Goal: Transaction & Acquisition: Purchase product/service

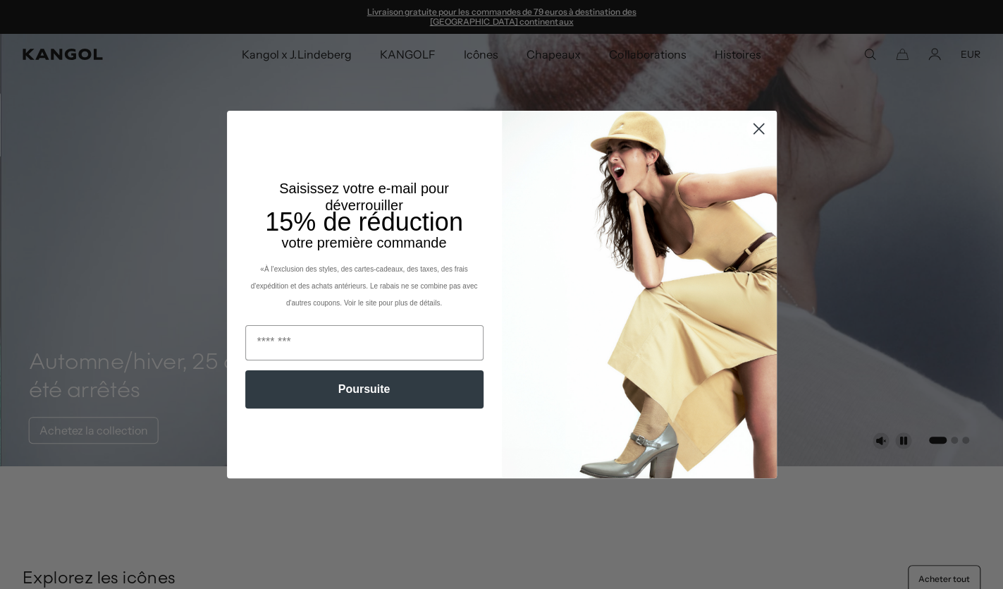
click at [757, 125] on circle "Dialogues étroits" at bounding box center [758, 128] width 23 height 23
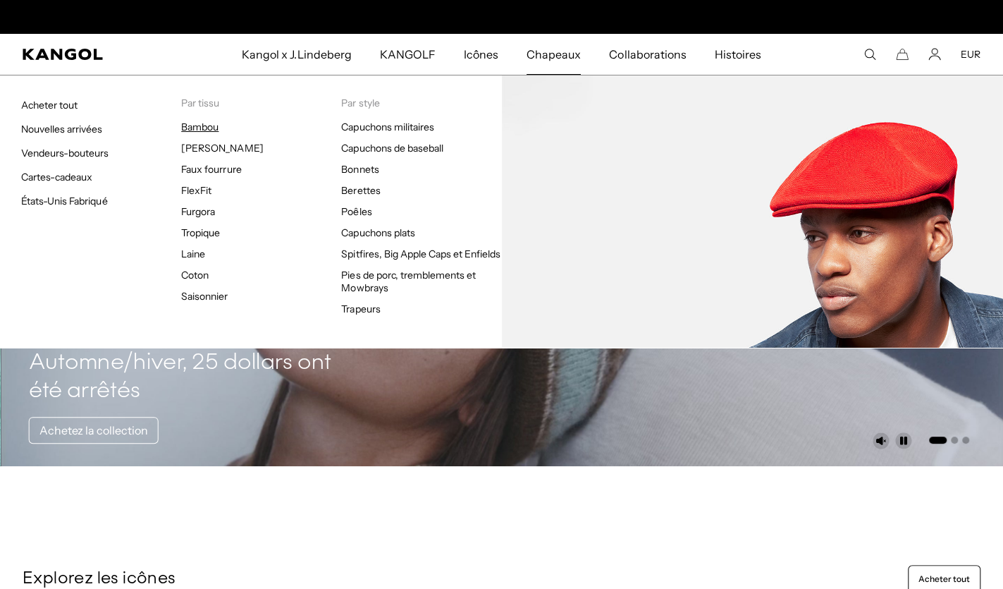
scroll to position [0, 291]
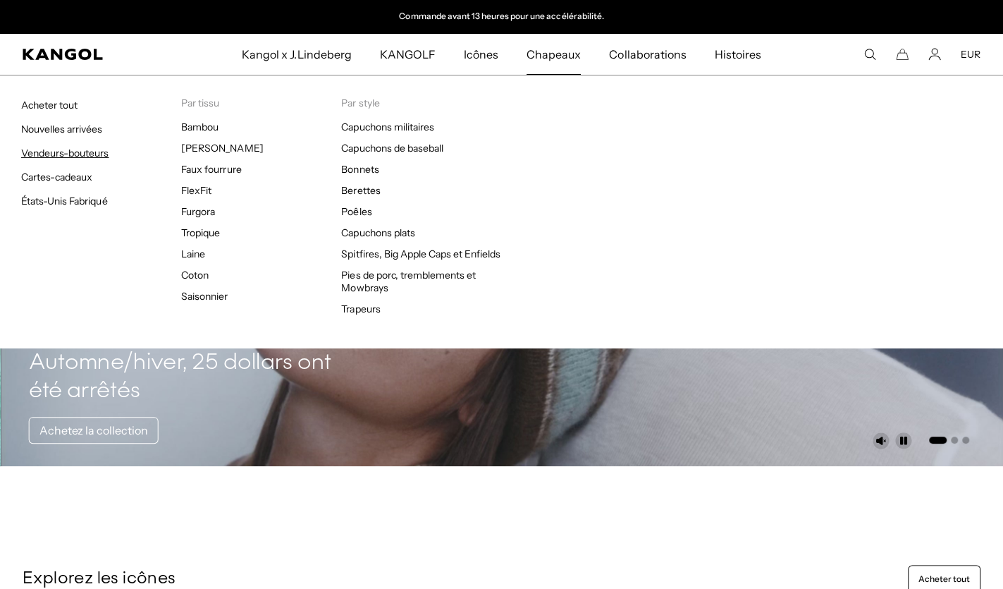
click at [88, 151] on link "Vendeurs-bouteurs" at bounding box center [64, 153] width 87 height 13
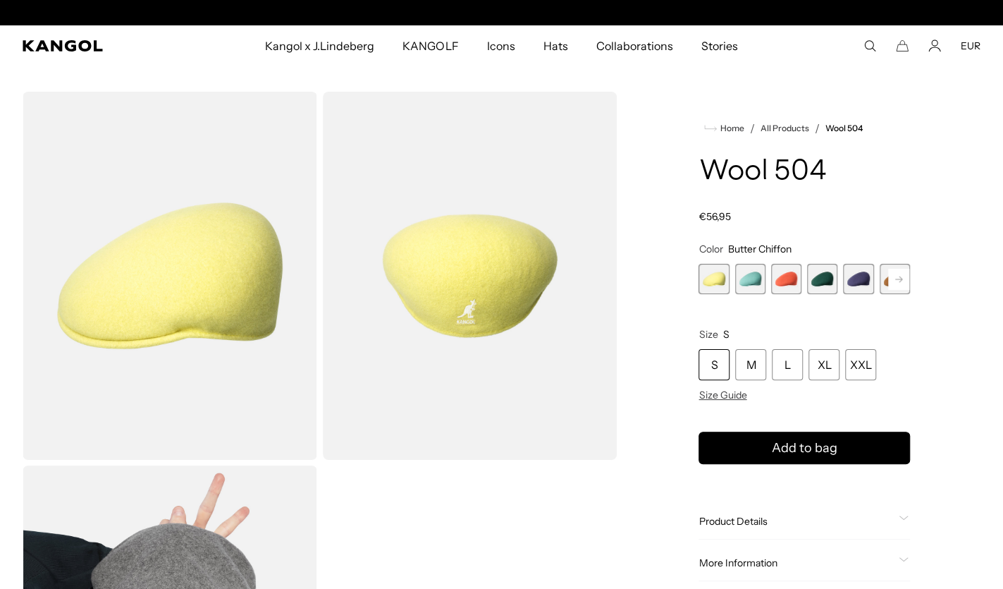
scroll to position [0, 291]
click at [896, 278] on rect at bounding box center [898, 279] width 21 height 21
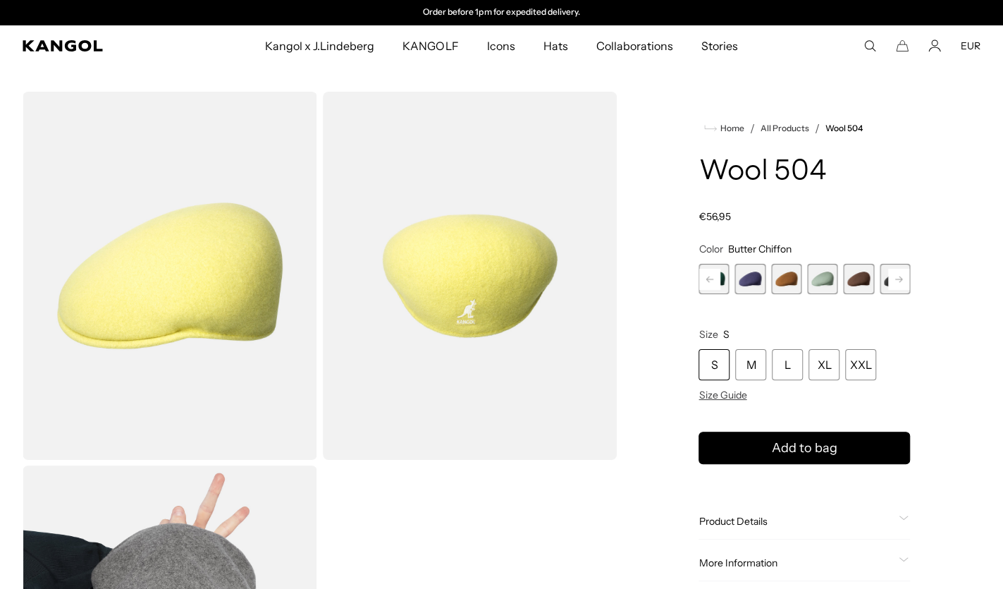
click at [896, 278] on rect at bounding box center [898, 279] width 21 height 21
click at [755, 279] on span "9 of 21" at bounding box center [750, 279] width 30 height 30
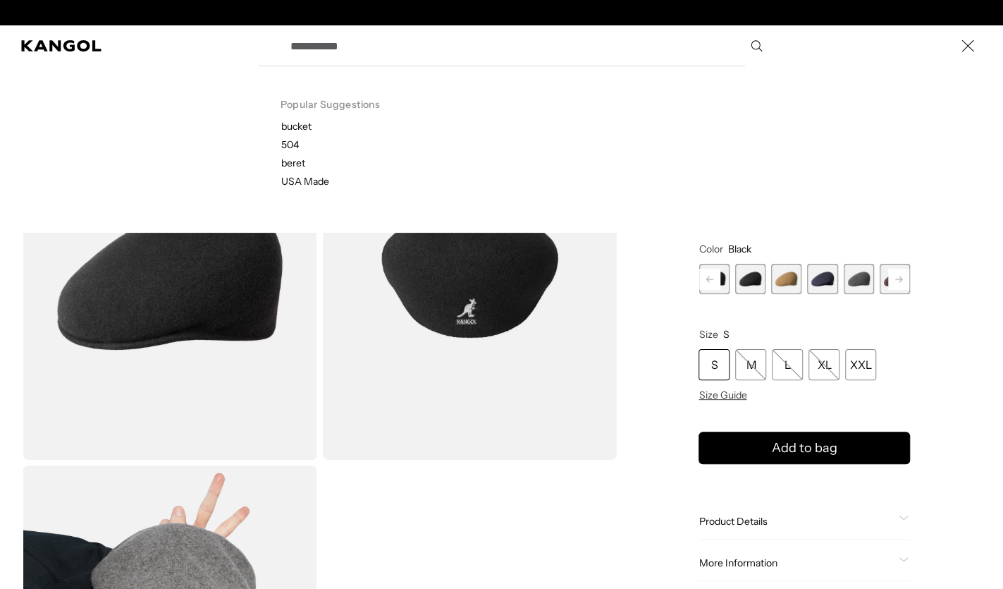
scroll to position [0, 291]
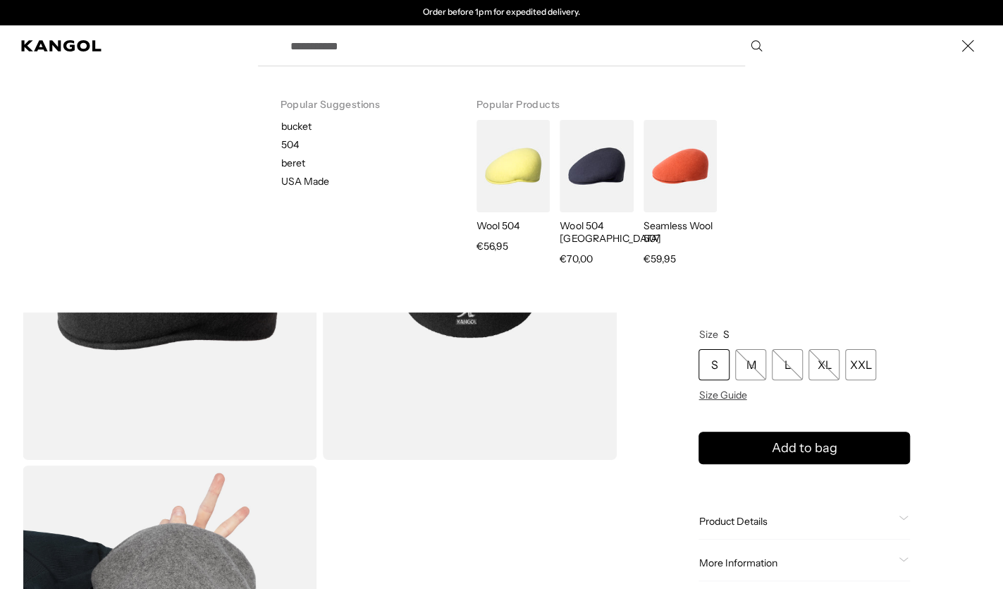
click at [291, 142] on p "504" at bounding box center [367, 144] width 173 height 13
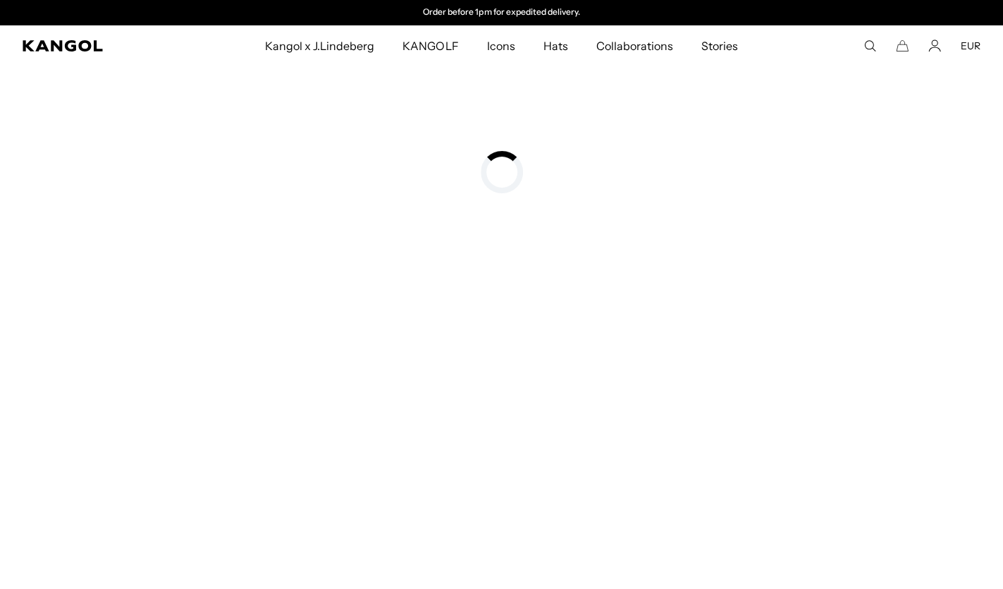
type input "***"
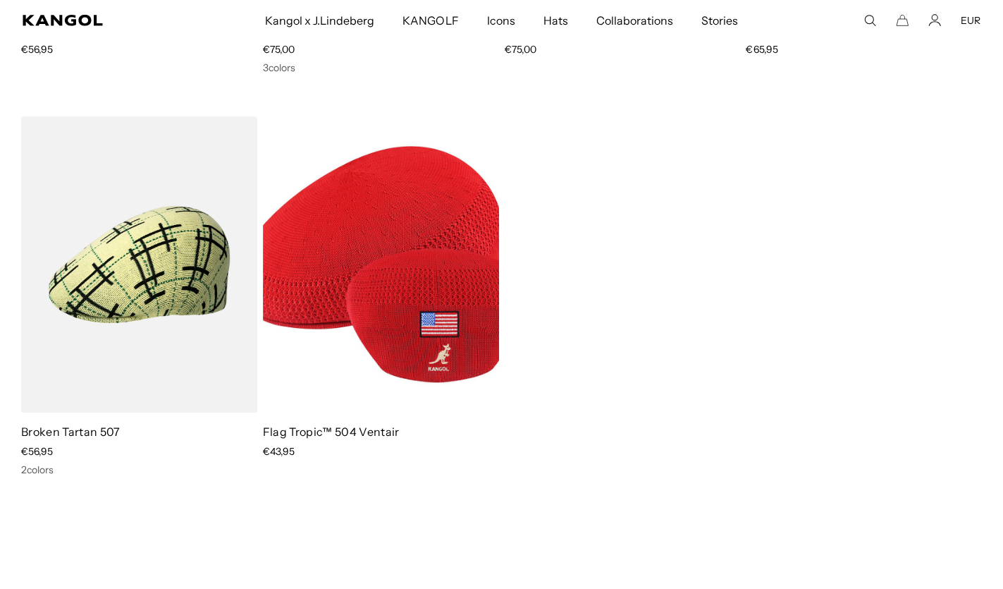
scroll to position [0, 291]
click at [871, 21] on icon "Search here" at bounding box center [870, 20] width 13 height 13
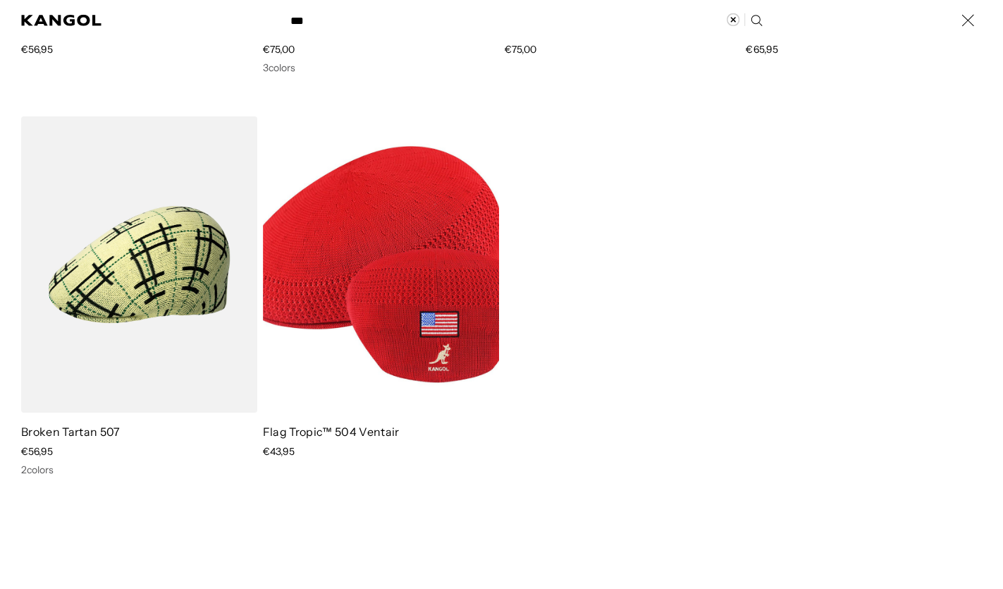
click at [344, 14] on label "Search here" at bounding box center [330, 14] width 63 height 0
click at [344, 12] on input "***" at bounding box center [525, 20] width 487 height 35
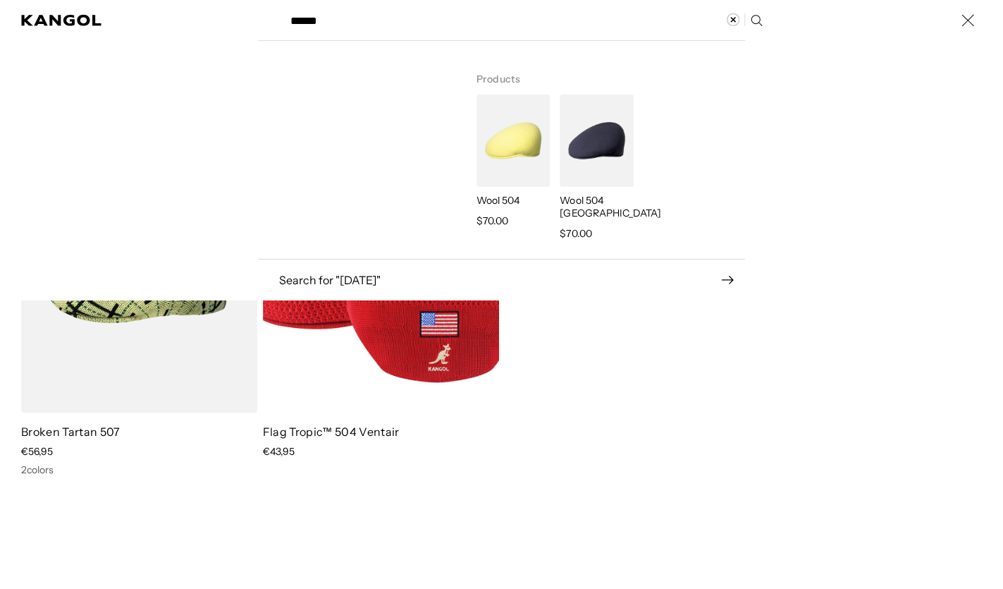
scroll to position [0, 0]
type input "******"
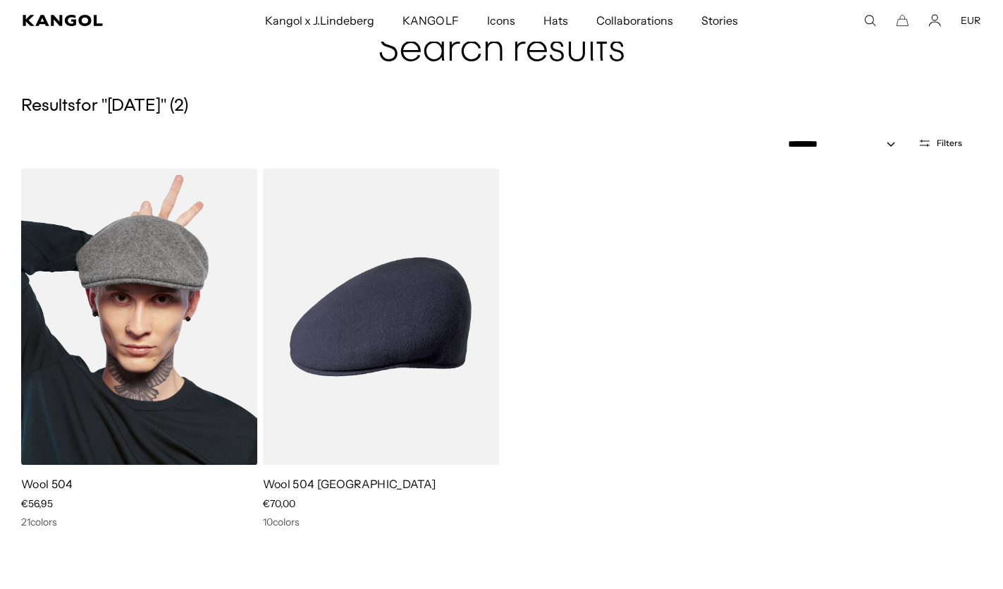
click at [71, 341] on img at bounding box center [139, 317] width 236 height 296
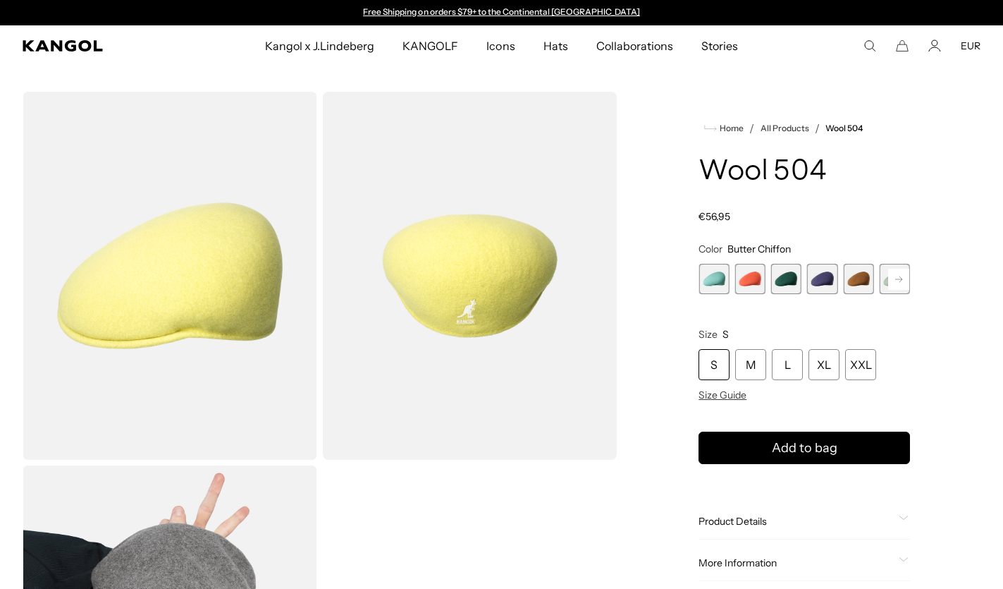
click at [900, 278] on rect at bounding box center [898, 279] width 21 height 21
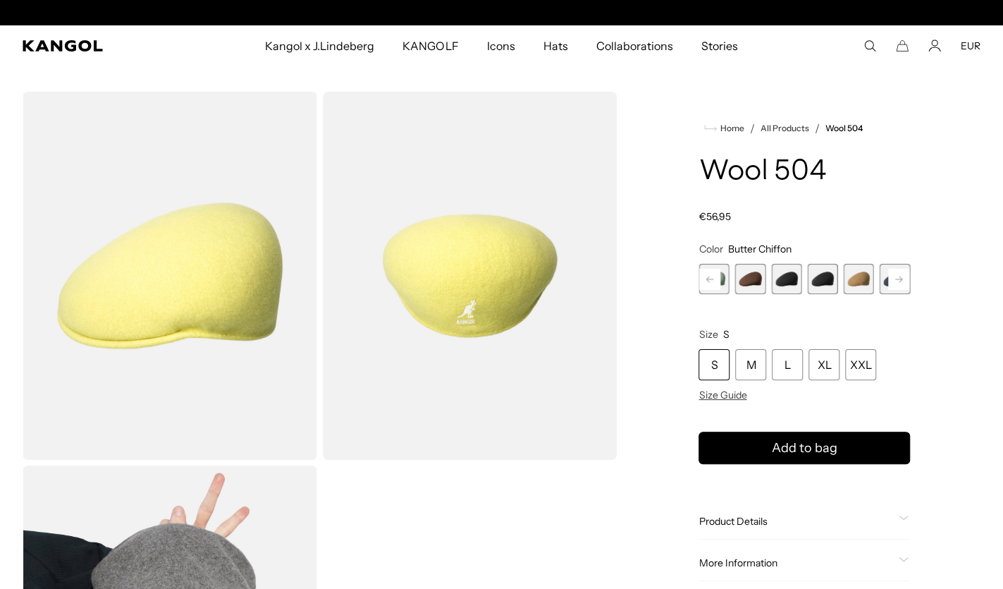
scroll to position [0, 291]
click at [781, 276] on span "9 of 21" at bounding box center [786, 279] width 30 height 30
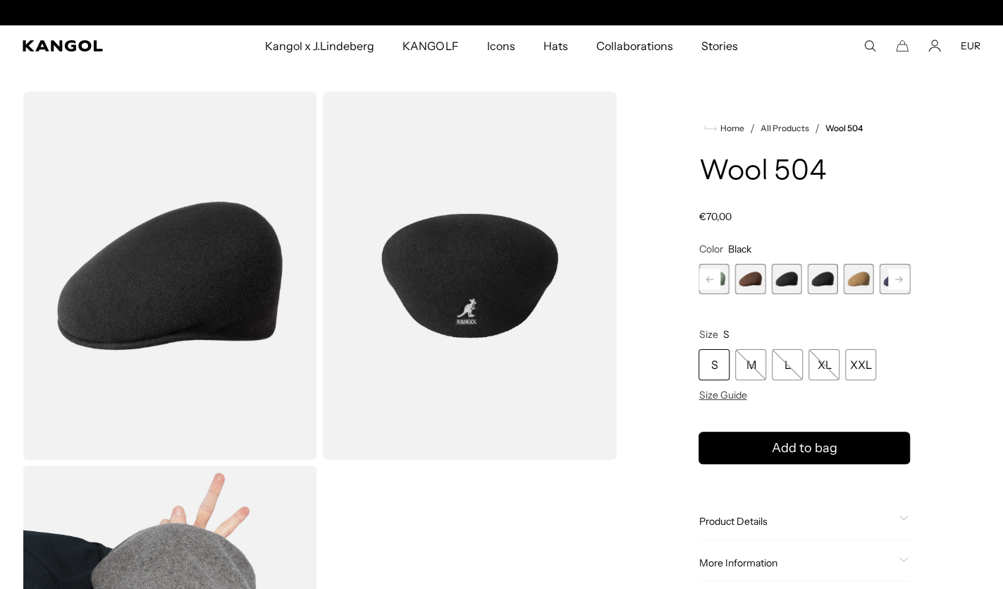
click at [820, 280] on span "10 of 21" at bounding box center [822, 279] width 30 height 30
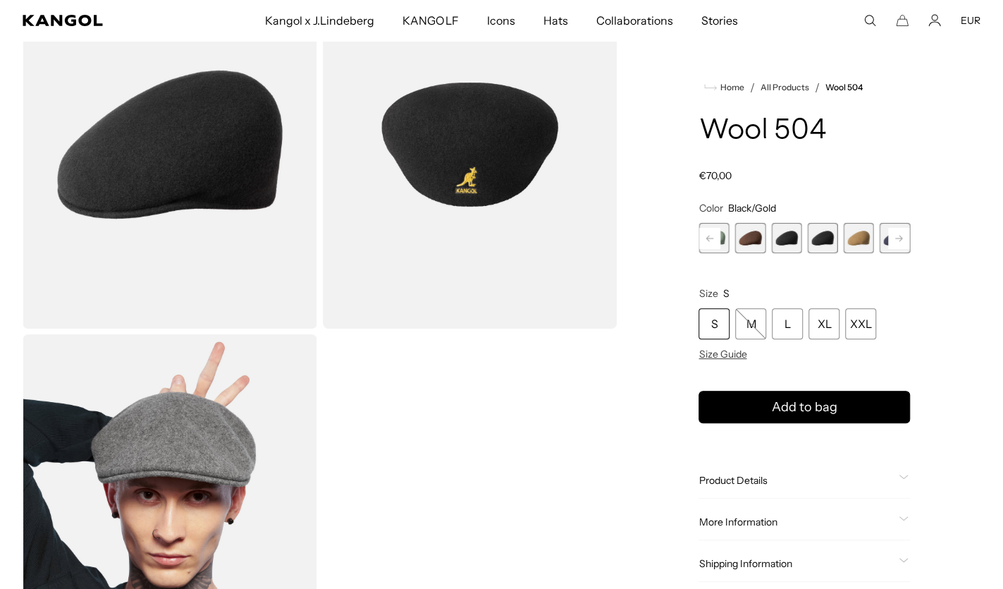
scroll to position [130, 0]
click at [785, 236] on span "9 of 21" at bounding box center [786, 238] width 30 height 30
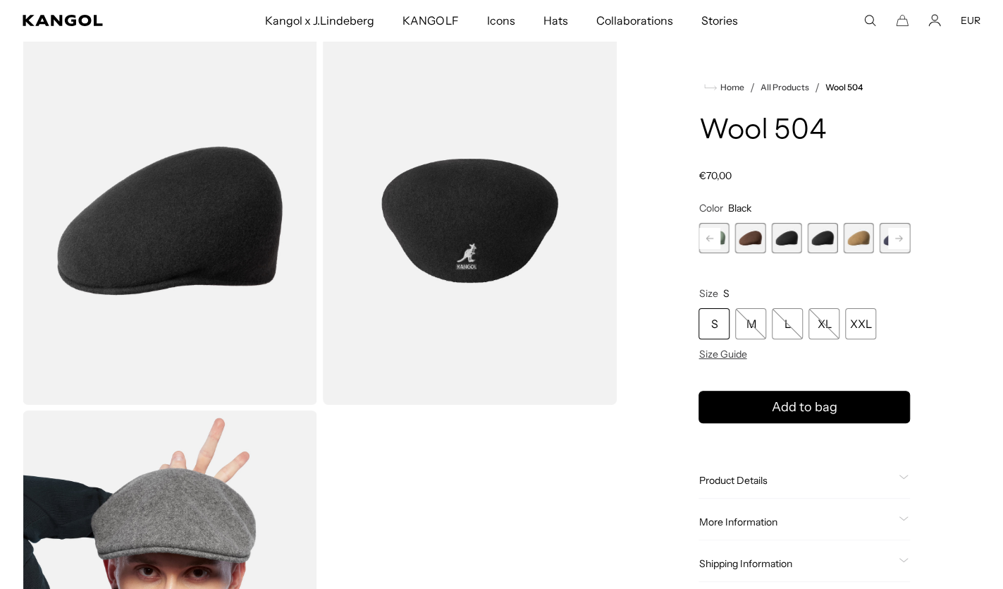
scroll to position [47, 0]
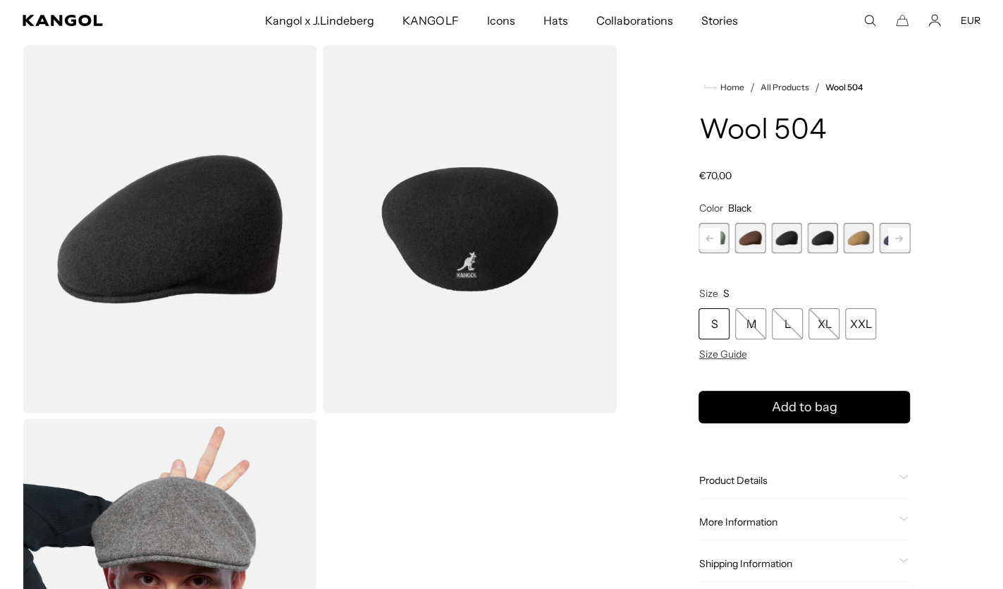
click at [814, 233] on span "10 of 21" at bounding box center [822, 238] width 30 height 30
click at [786, 319] on div "L" at bounding box center [787, 323] width 31 height 31
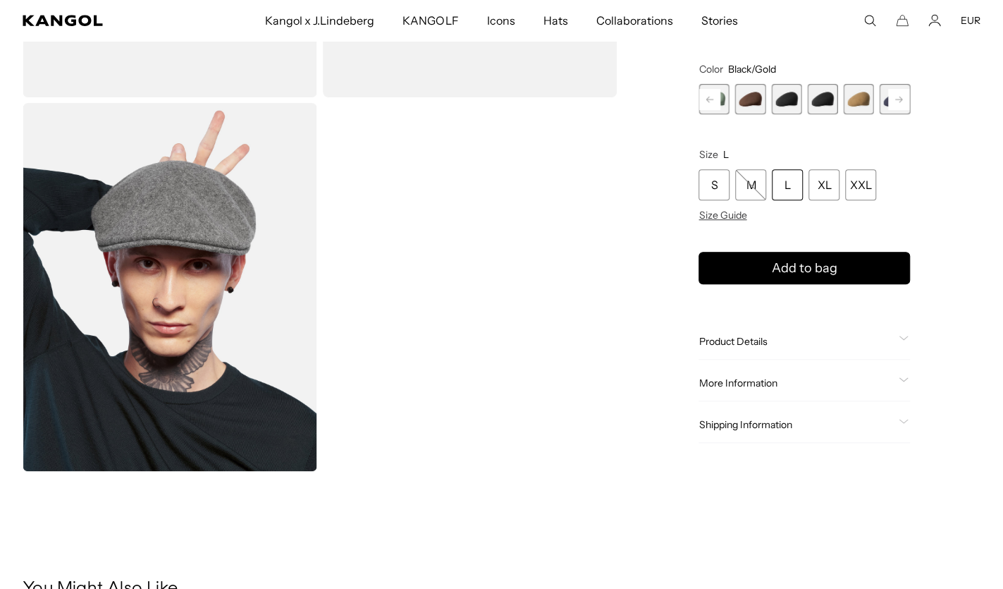
scroll to position [0, 291]
click at [728, 213] on span "Size Guide" at bounding box center [723, 215] width 48 height 13
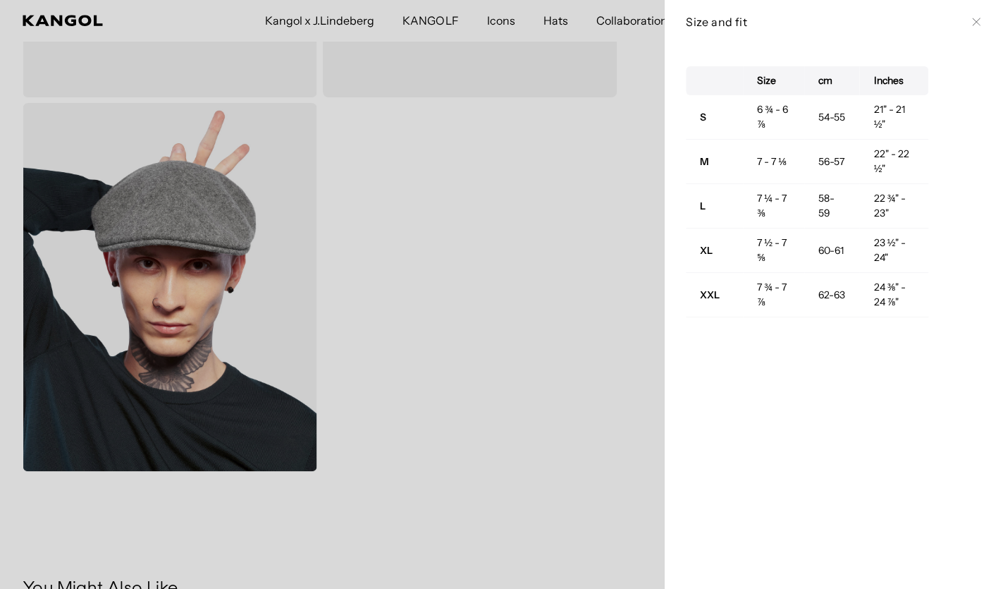
scroll to position [0, 0]
click at [975, 24] on icon at bounding box center [976, 22] width 8 height 8
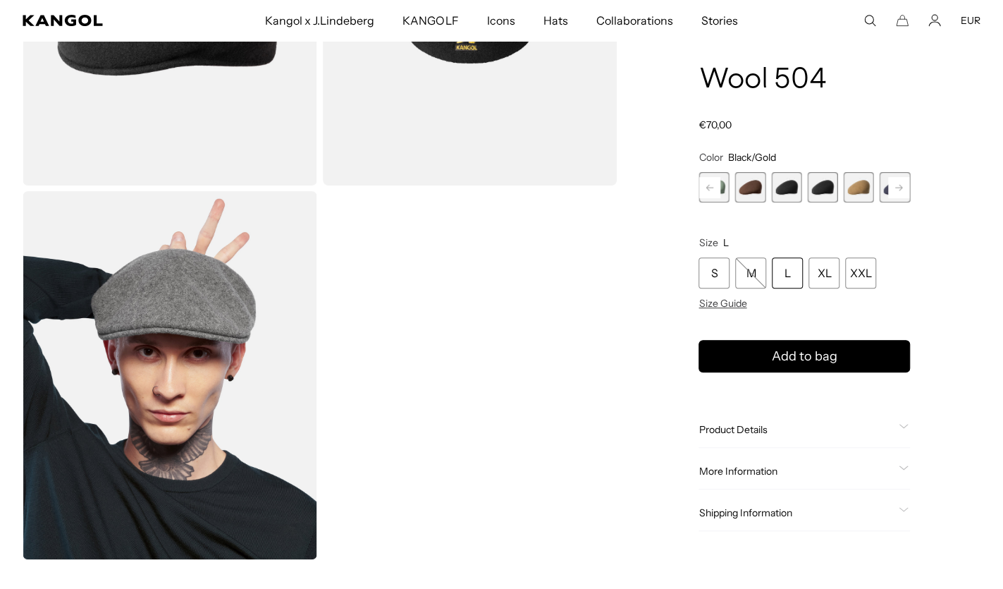
click at [792, 186] on span "9 of 21" at bounding box center [786, 187] width 30 height 30
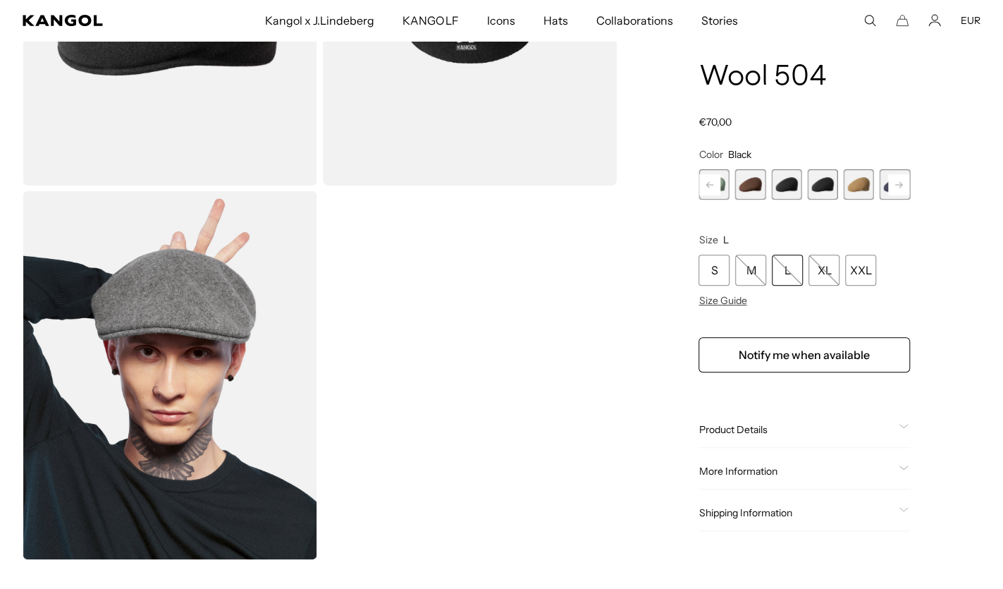
scroll to position [0, 291]
click at [823, 181] on span "10 of 21" at bounding box center [822, 184] width 30 height 30
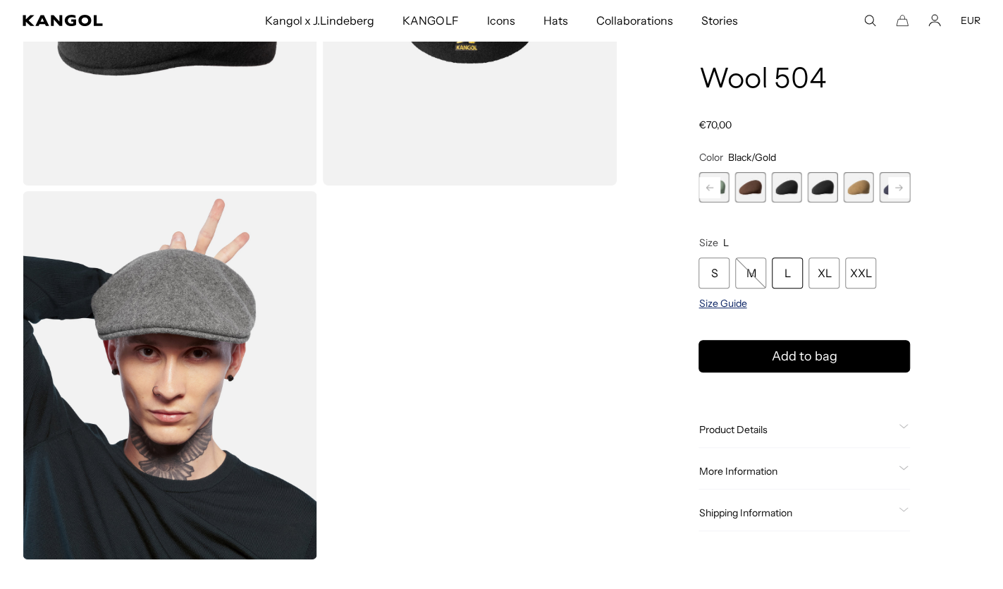
click at [725, 305] on span "Size Guide" at bounding box center [723, 303] width 48 height 13
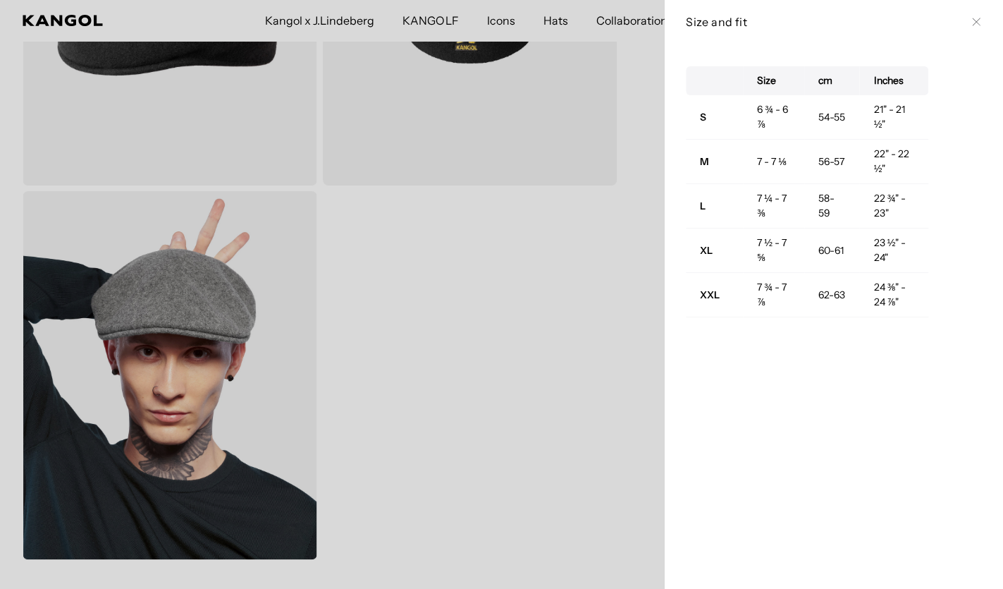
click at [636, 228] on div at bounding box center [501, 294] width 1003 height 589
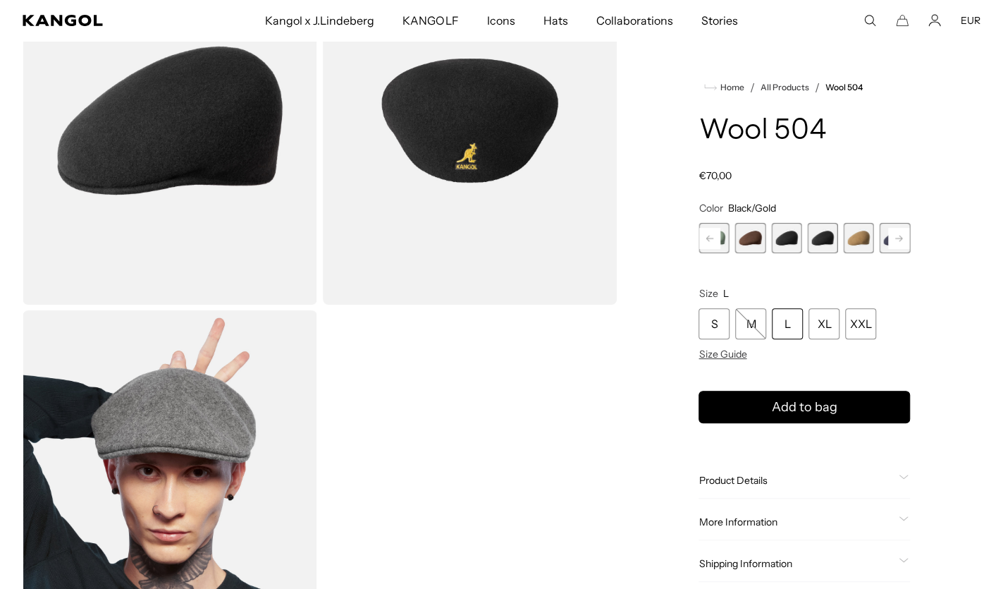
scroll to position [145, 0]
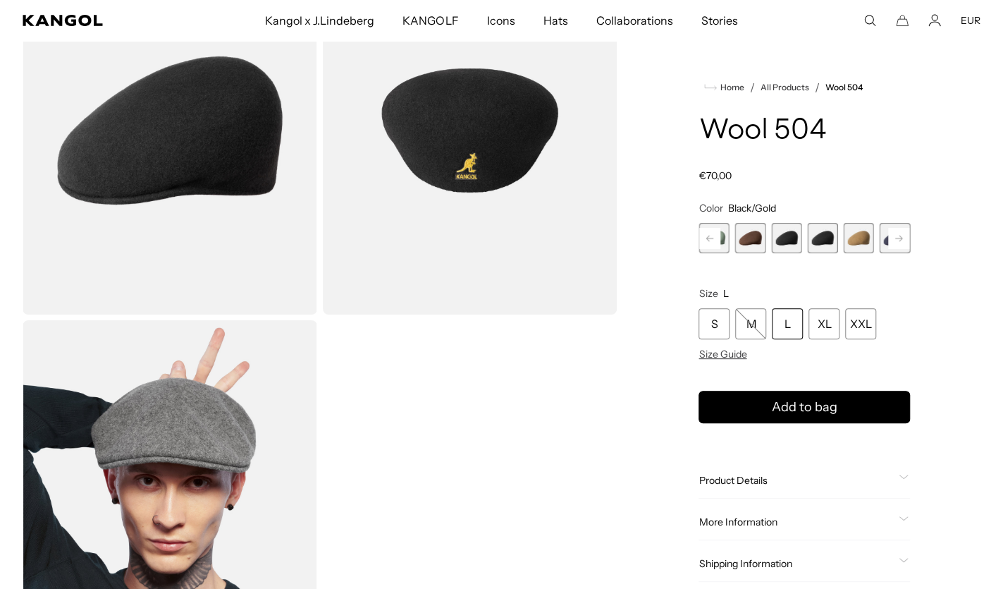
click at [798, 228] on span "9 of 21" at bounding box center [786, 238] width 30 height 30
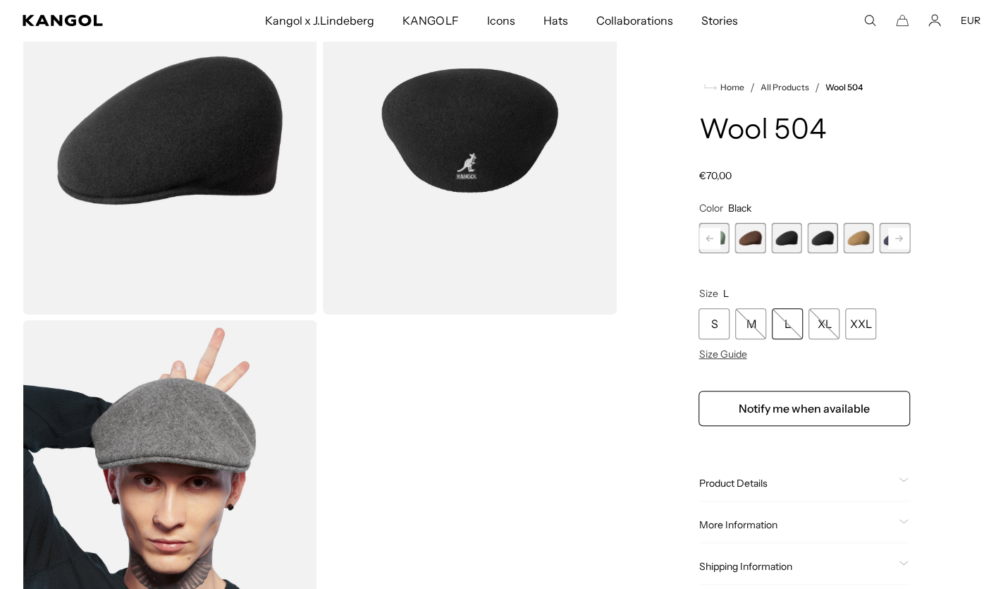
click at [824, 234] on span "10 of 21" at bounding box center [822, 238] width 30 height 30
